Goal: Check status: Check status

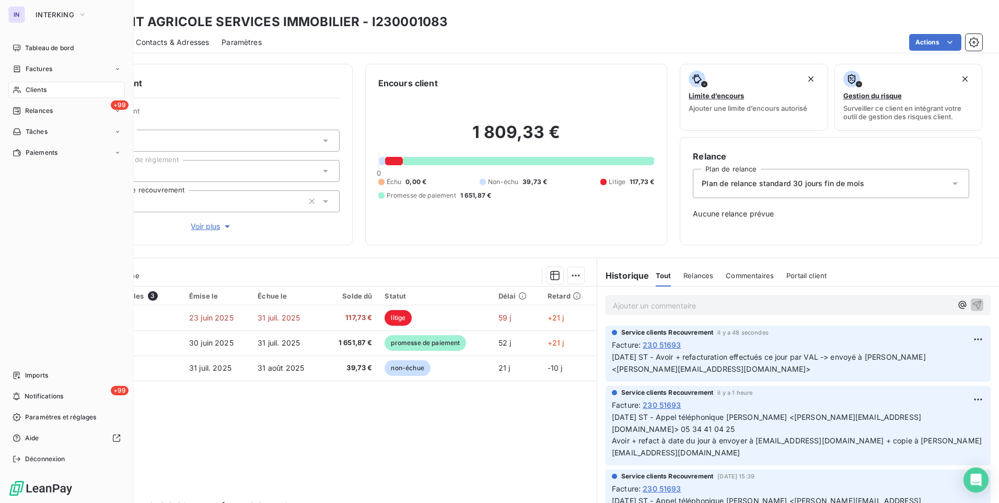
drag, startPoint x: 45, startPoint y: 88, endPoint x: 60, endPoint y: 85, distance: 15.0
click at [45, 88] on span "Clients" at bounding box center [36, 89] width 21 height 9
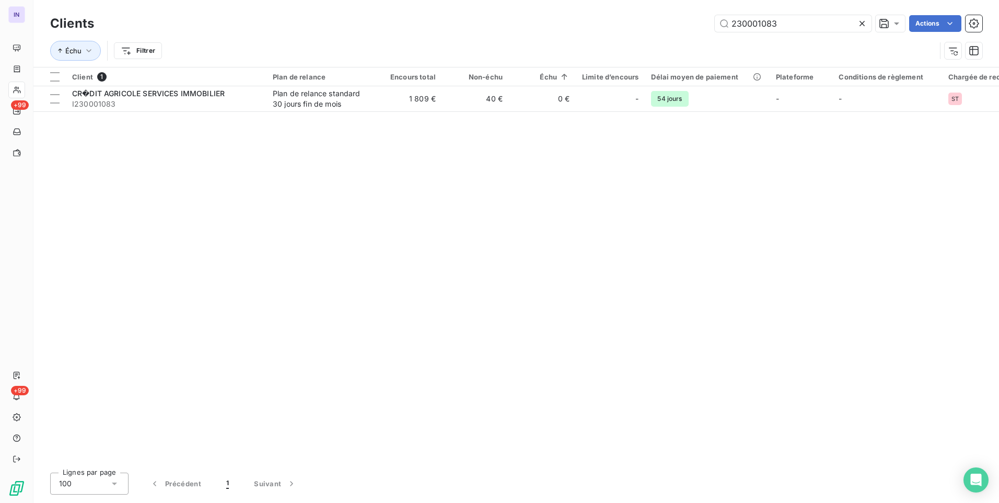
drag, startPoint x: 664, startPoint y: 25, endPoint x: 643, endPoint y: 25, distance: 20.4
click at [643, 25] on div "230001083 Actions" at bounding box center [545, 23] width 876 height 17
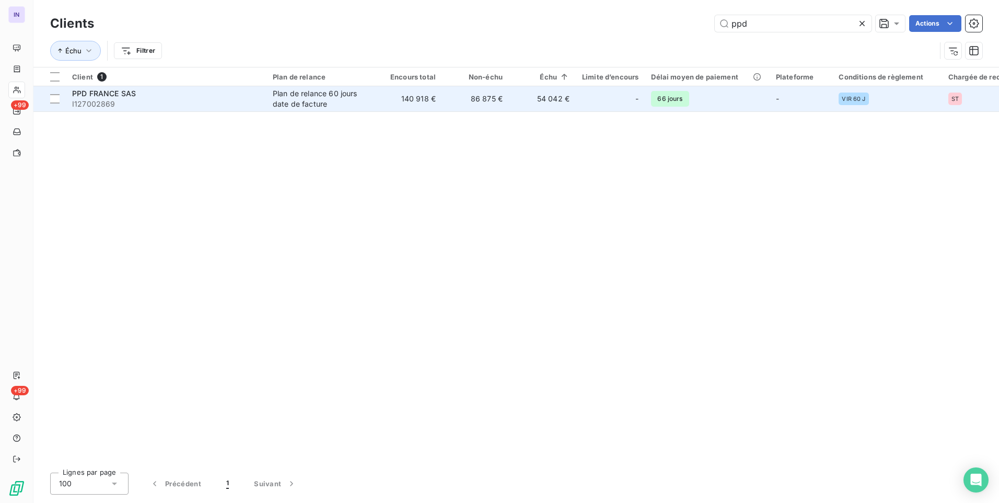
type input "ppd"
click at [264, 93] on td "PPD FRANCE SAS I127002869" at bounding box center [166, 98] width 201 height 25
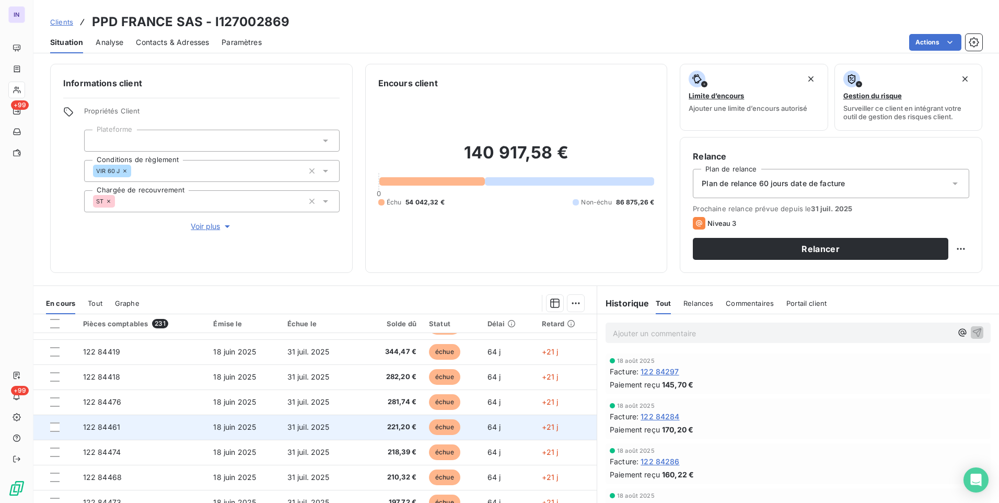
scroll to position [44, 0]
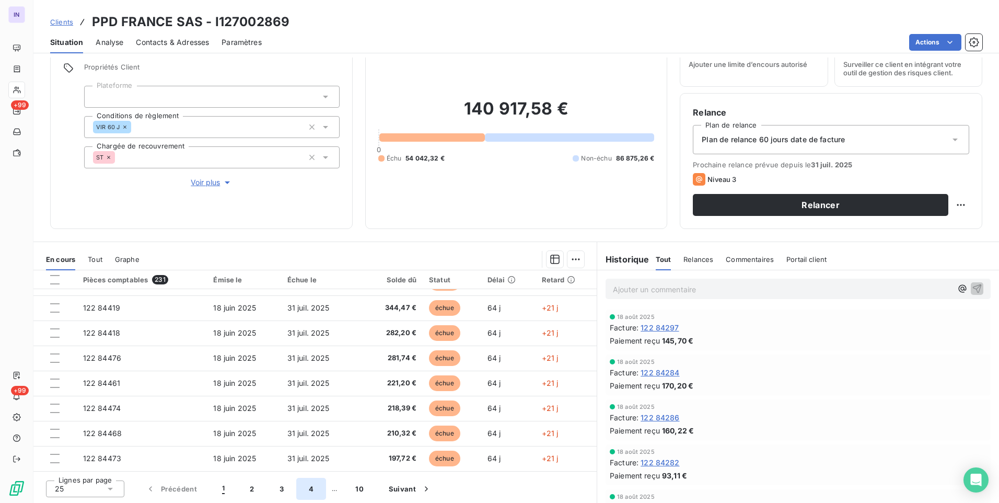
click at [308, 484] on button "4" at bounding box center [311, 489] width 30 height 22
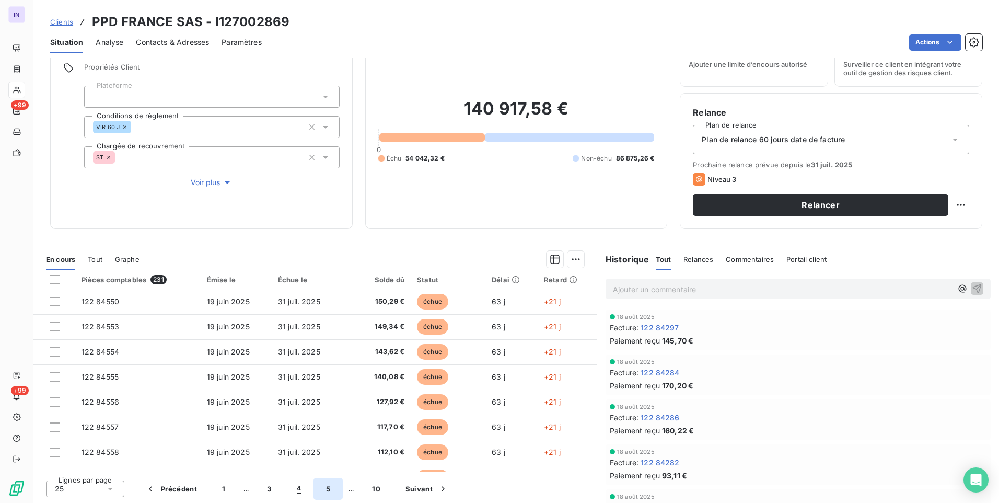
click at [325, 489] on button "5" at bounding box center [328, 489] width 29 height 22
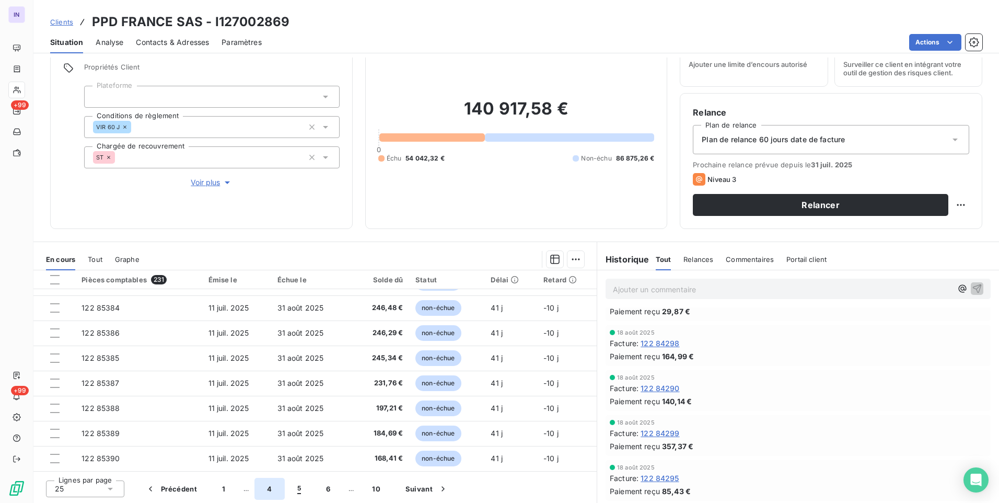
click at [267, 490] on button "4" at bounding box center [269, 489] width 30 height 22
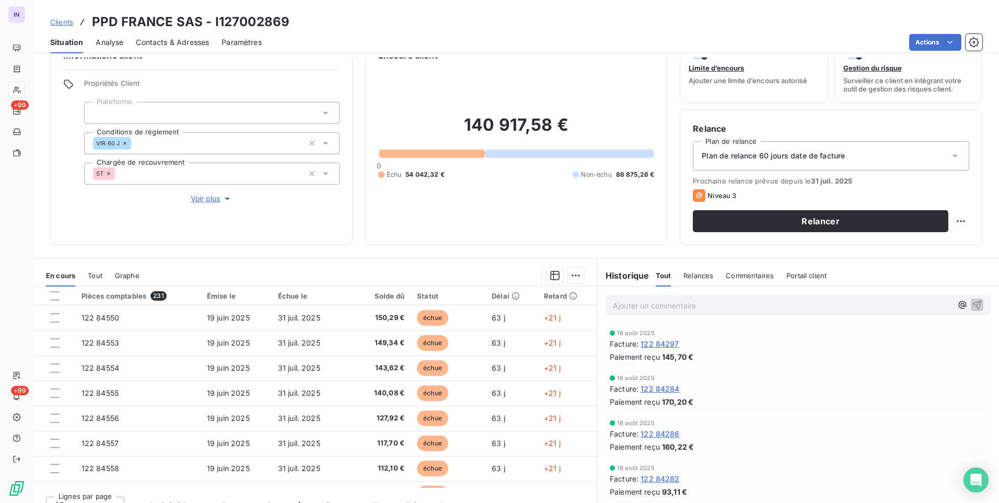
scroll to position [0, 0]
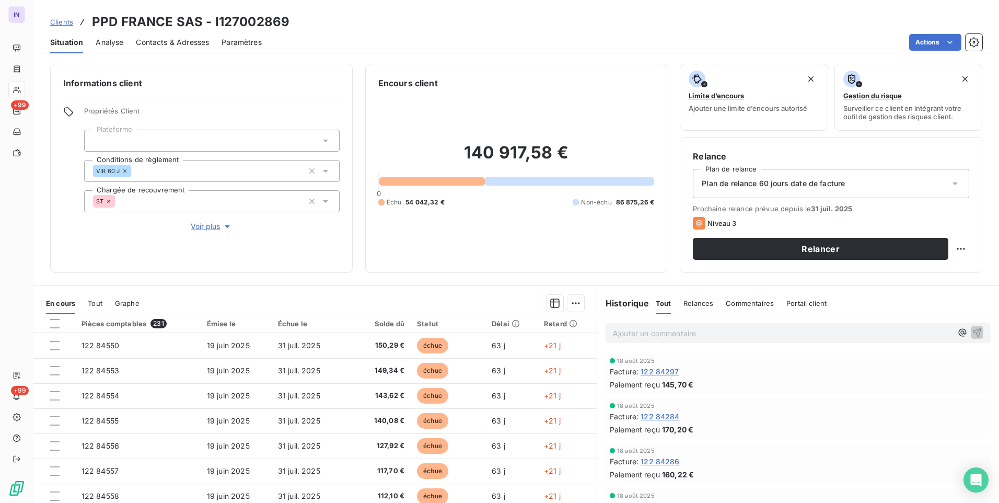
click at [647, 335] on p "Ajouter un commentaire ﻿" at bounding box center [782, 333] width 339 height 13
click at [924, 332] on p "[DATE] ST - Avis de paiement reçu ce jour de 53 331,40 euros (factures du 18+19" at bounding box center [782, 333] width 339 height 12
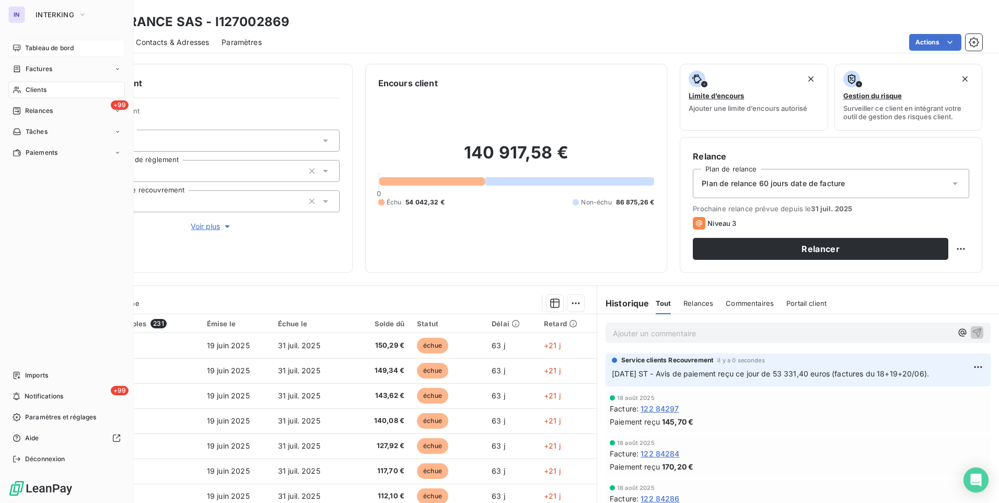
click at [34, 52] on span "Tableau de bord" at bounding box center [49, 47] width 49 height 9
